Goal: Task Accomplishment & Management: Manage account settings

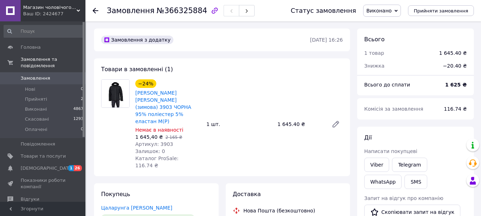
click at [39, 72] on link "Замовлення 0" at bounding box center [44, 78] width 88 height 12
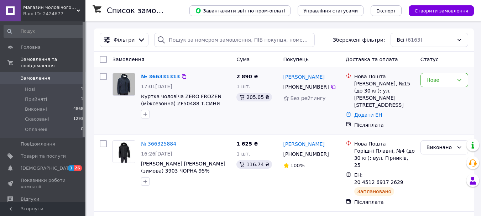
click at [129, 89] on img at bounding box center [124, 84] width 22 height 22
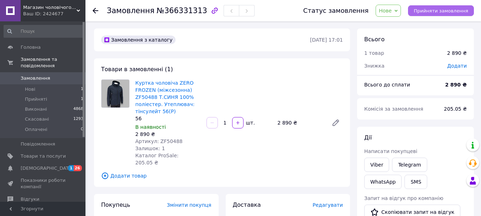
click at [443, 13] on button "Прийняти замовлення" at bounding box center [441, 10] width 66 height 11
click at [443, 12] on span "Прийняти замовлення" at bounding box center [441, 10] width 54 height 5
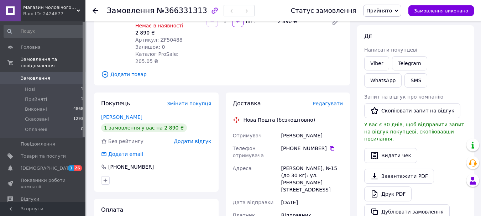
scroll to position [36, 0]
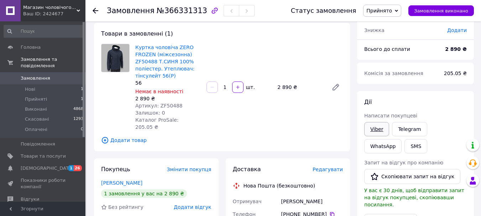
click at [381, 127] on link "Viber" at bounding box center [376, 129] width 25 height 14
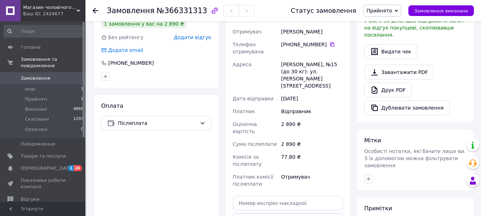
scroll to position [214, 0]
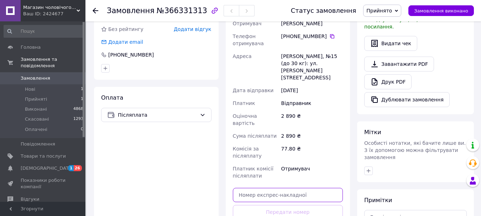
paste input "20451269205168"
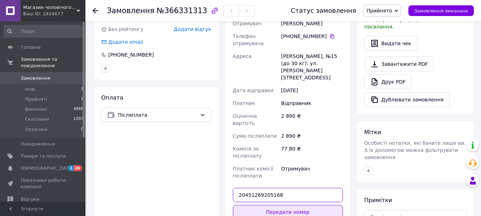
type input "20451269205168"
click at [292, 205] on button "Передати номер" at bounding box center [288, 212] width 110 height 14
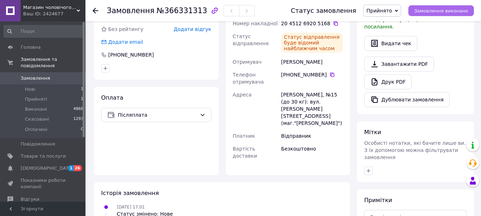
click at [447, 8] on span "Замовлення виконано" at bounding box center [441, 10] width 54 height 5
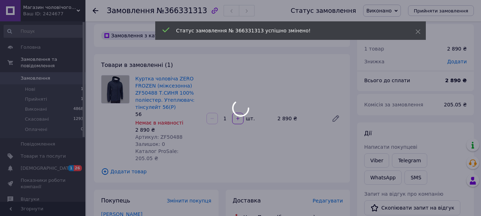
scroll to position [0, 0]
